Goal: Use online tool/utility: Utilize a website feature to perform a specific function

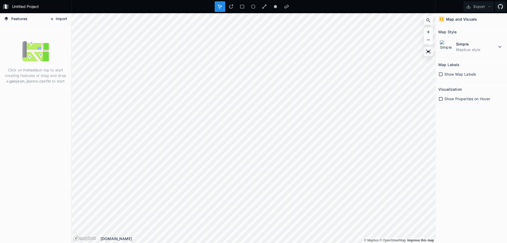
click at [57, 16] on button "Import" at bounding box center [58, 19] width 23 height 8
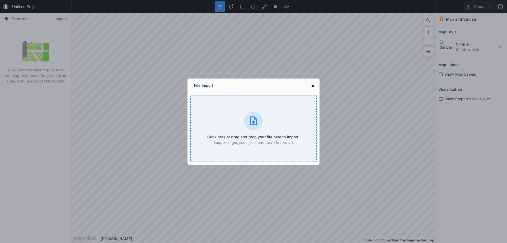
click at [253, 137] on h4 "Click here or drag and drop your file here to import." at bounding box center [253, 137] width 92 height 6
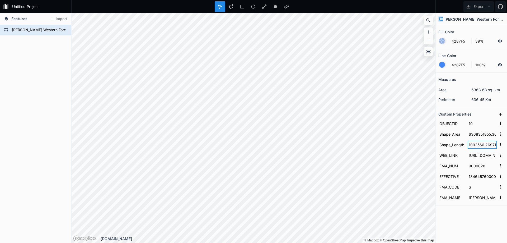
click at [473, 145] on input "1002566.2697159355" at bounding box center [481, 144] width 29 height 8
click at [462, 144] on input "Shape_Length" at bounding box center [451, 144] width 27 height 8
click at [455, 138] on form "Shape_Area 6368351855.30795" at bounding box center [471, 134] width 66 height 11
click at [476, 130] on input "6368351855.30795" at bounding box center [481, 134] width 29 height 8
click at [476, 149] on form "Shape_Length 1002566.2697159355" at bounding box center [471, 144] width 66 height 11
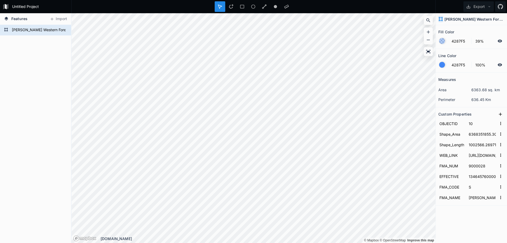
click at [477, 160] on form "FMA_NUM 9000028" at bounding box center [471, 165] width 66 height 11
click at [477, 156] on input "[URL][DOMAIN_NAME]" at bounding box center [481, 155] width 29 height 8
click at [472, 157] on input "[URL][DOMAIN_NAME]" at bounding box center [481, 155] width 29 height 8
click at [480, 165] on input "9000028" at bounding box center [481, 166] width 29 height 8
click at [479, 174] on input "1346457600000" at bounding box center [481, 176] width 29 height 8
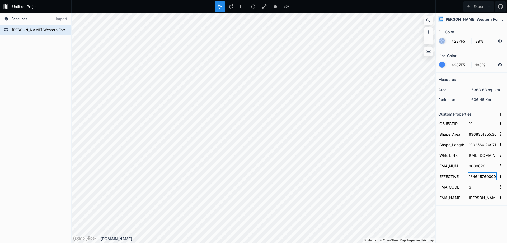
scroll to position [0, 2]
drag, startPoint x: 472, startPoint y: 177, endPoint x: 480, endPoint y: 183, distance: 11.1
click at [494, 176] on input "1346457600000" at bounding box center [481, 176] width 29 height 8
click at [479, 186] on input "S" at bounding box center [481, 187] width 29 height 8
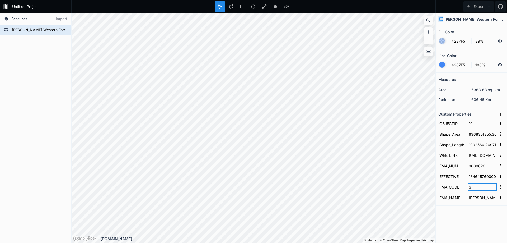
drag, startPoint x: 477, startPoint y: 188, endPoint x: 463, endPoint y: 188, distance: 14.3
click at [463, 188] on form "FMA_CODE S" at bounding box center [471, 186] width 66 height 11
click at [475, 199] on input "[PERSON_NAME] Western Forest Products Ltd." at bounding box center [481, 197] width 29 height 8
click at [482, 200] on input "[PERSON_NAME] Western Forest Products Ltd." at bounding box center [481, 197] width 29 height 8
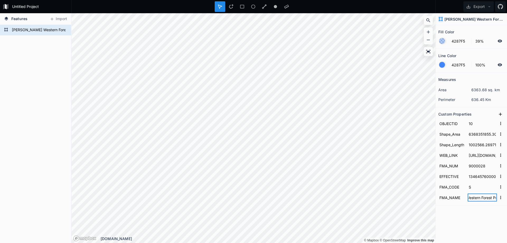
drag, startPoint x: 472, startPoint y: 198, endPoint x: 476, endPoint y: 197, distance: 3.7
click at [476, 197] on input "[PERSON_NAME] Western Forest Products Ltd." at bounding box center [481, 197] width 29 height 8
click at [479, 182] on form "FMA_CODE S" at bounding box center [471, 186] width 66 height 11
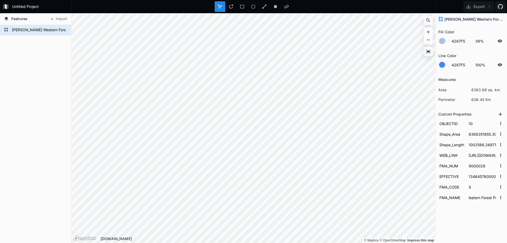
scroll to position [0, 0]
